Goal: Task Accomplishment & Management: Manage account settings

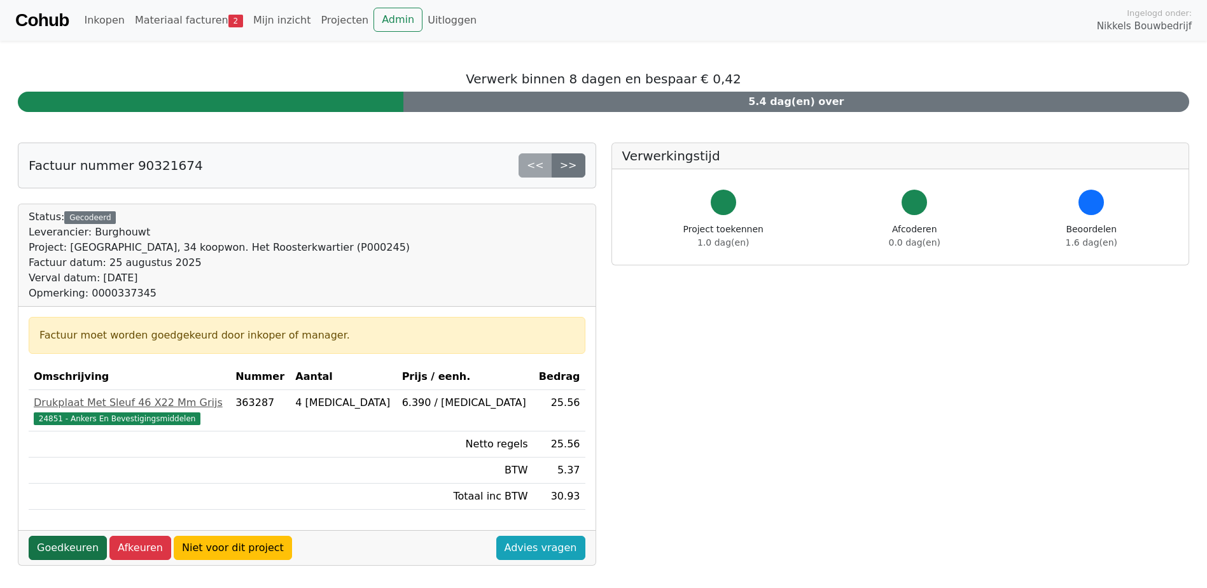
click at [71, 544] on link "Goedkeuren" at bounding box center [68, 548] width 78 height 24
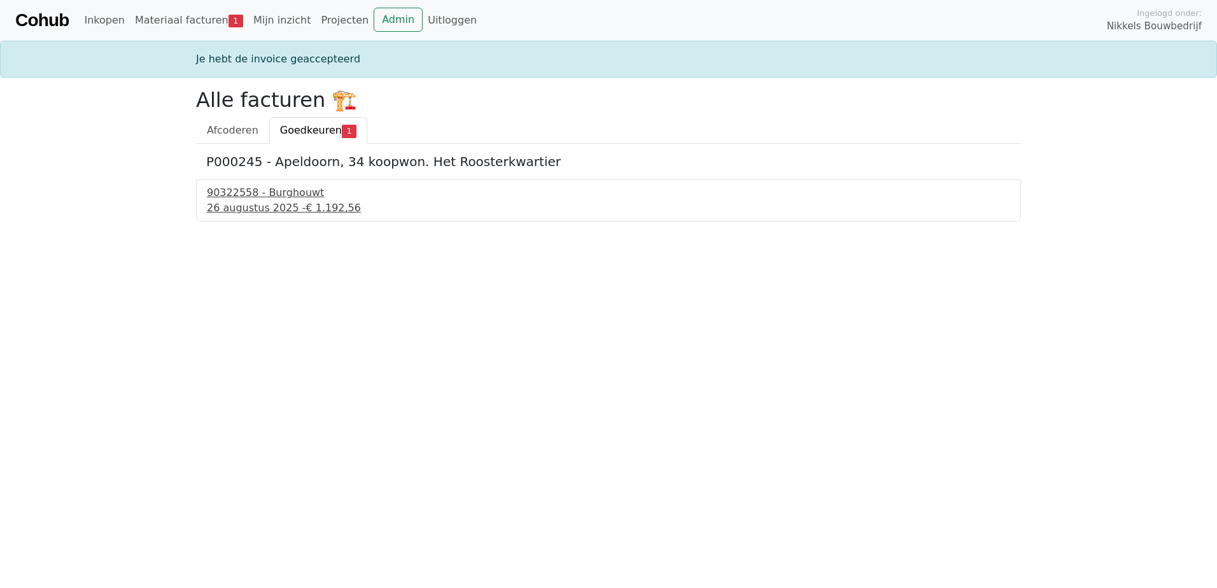
click at [257, 197] on div "90322558 - Burghouwt" at bounding box center [608, 192] width 803 height 15
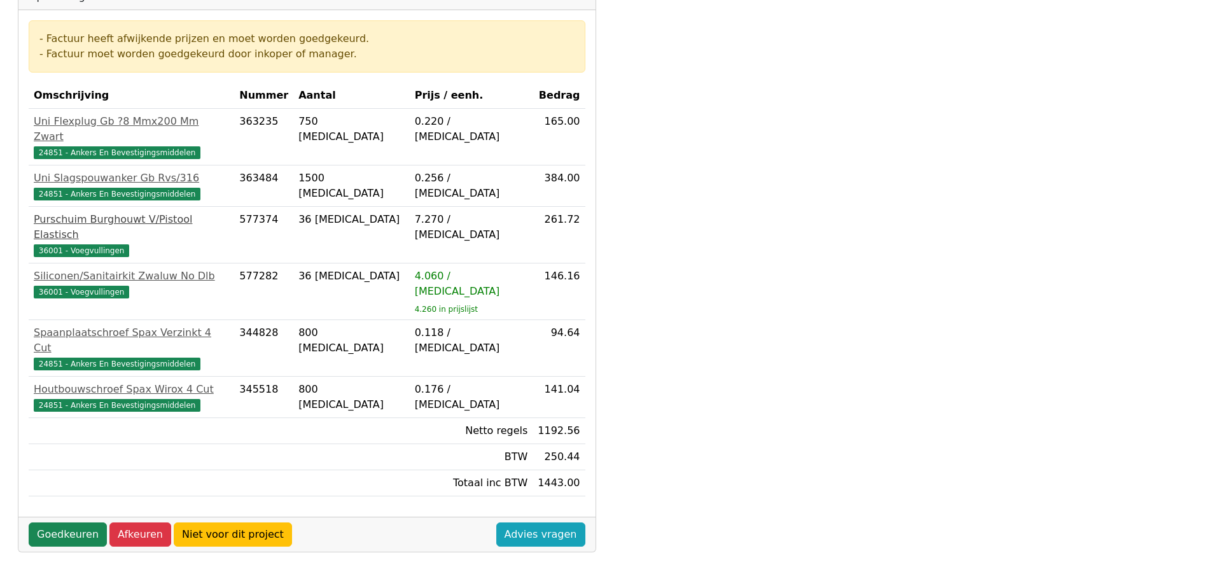
scroll to position [427, 0]
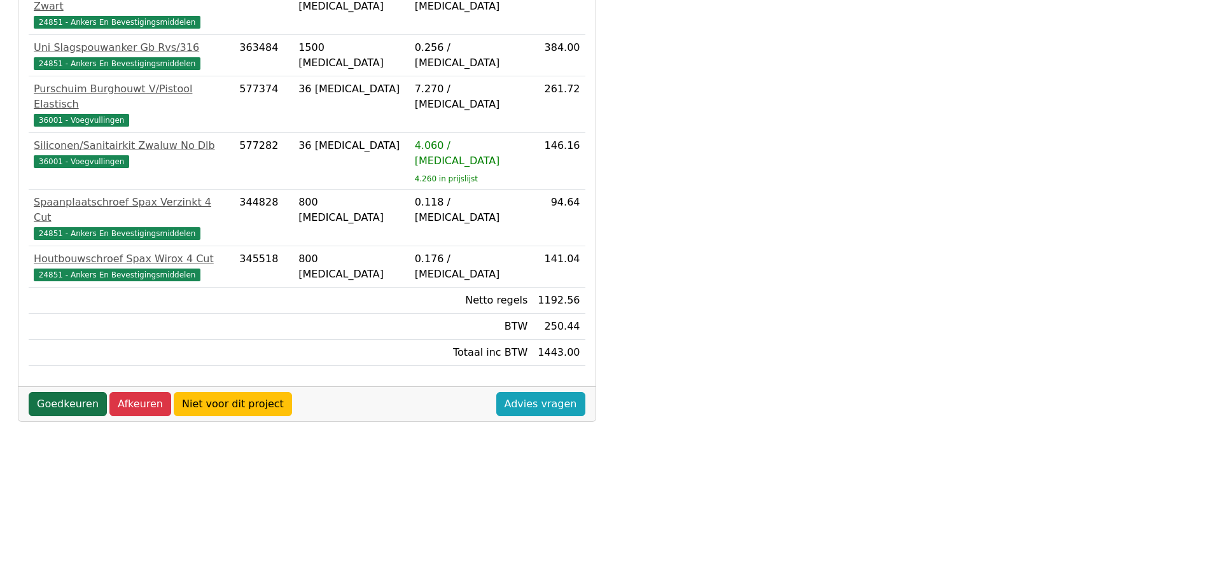
click at [74, 392] on link "Goedkeuren" at bounding box center [68, 404] width 78 height 24
